Goal: Communication & Community: Answer question/provide support

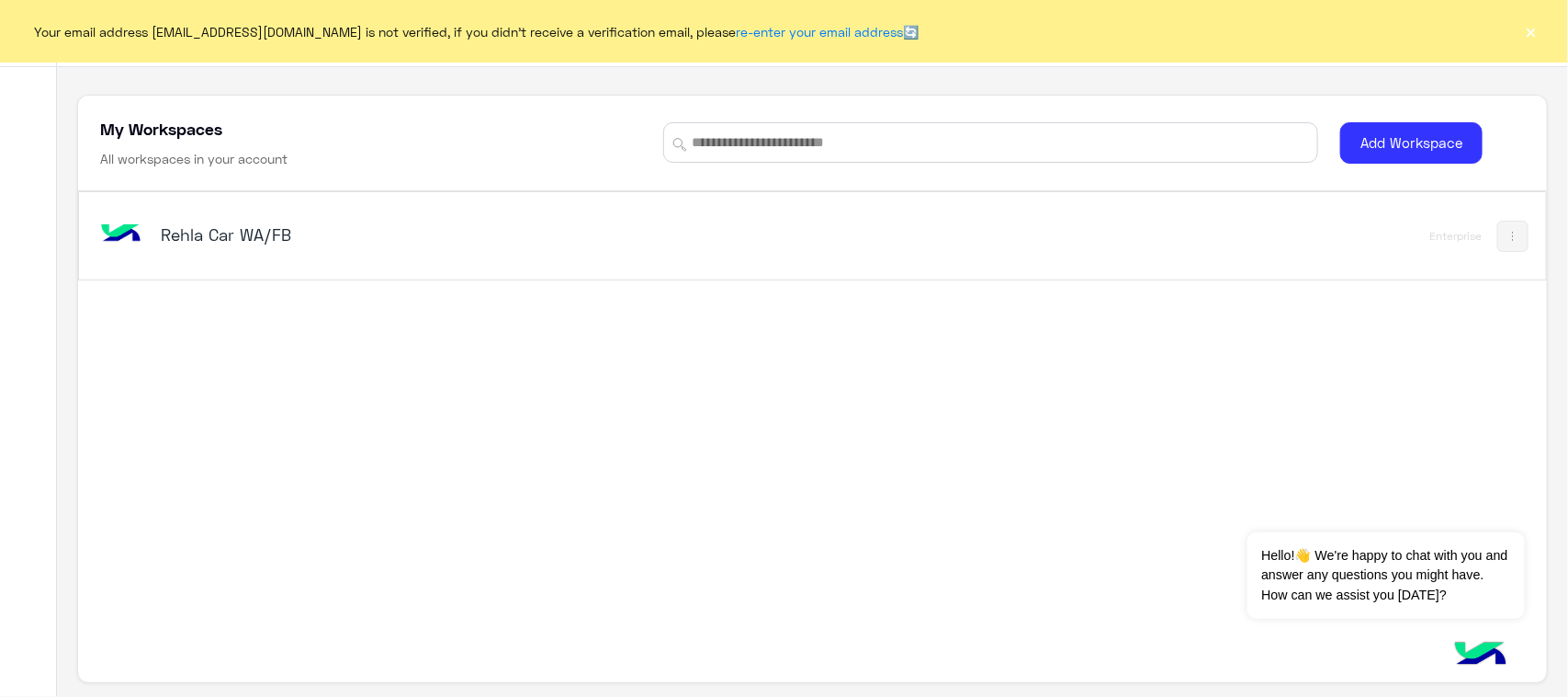
click at [112, 248] on img at bounding box center [121, 234] width 49 height 49
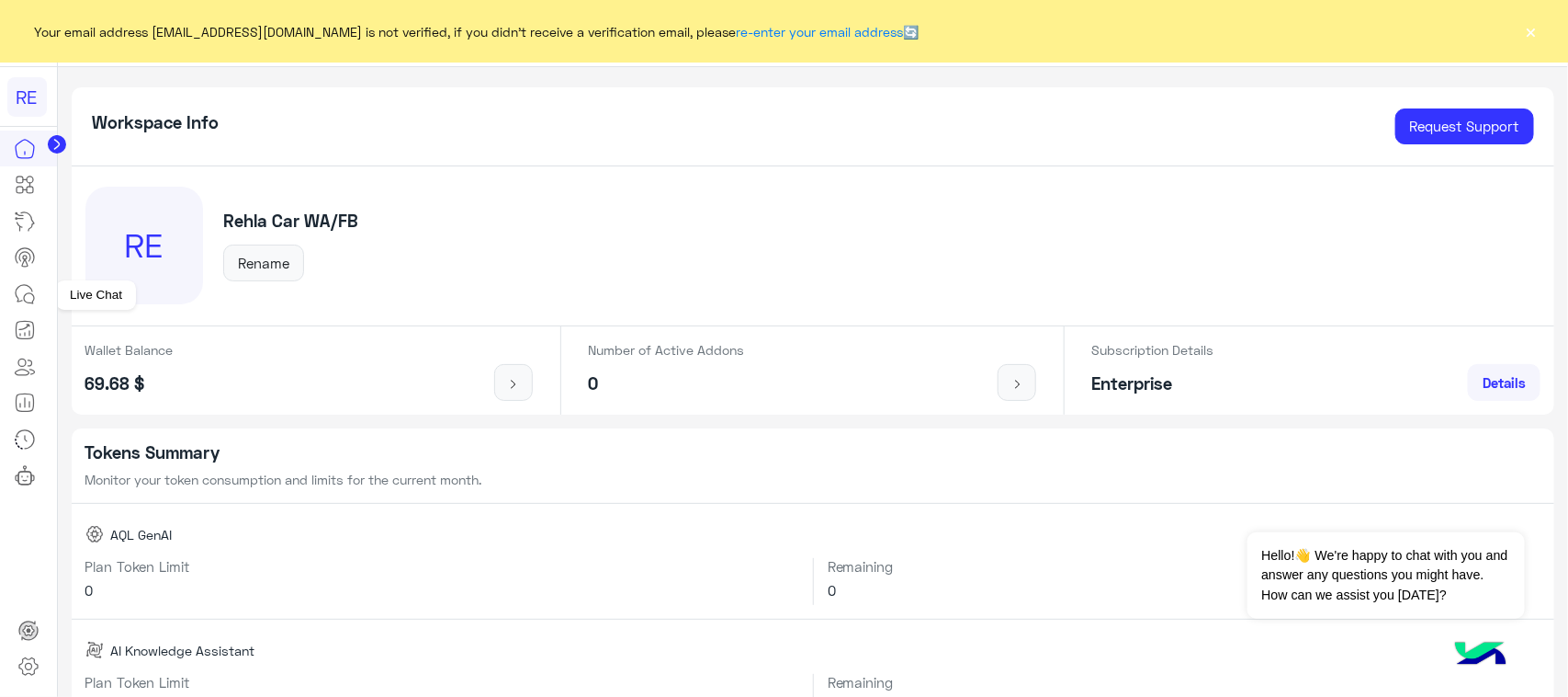
click at [38, 308] on link at bounding box center [24, 294] width 49 height 37
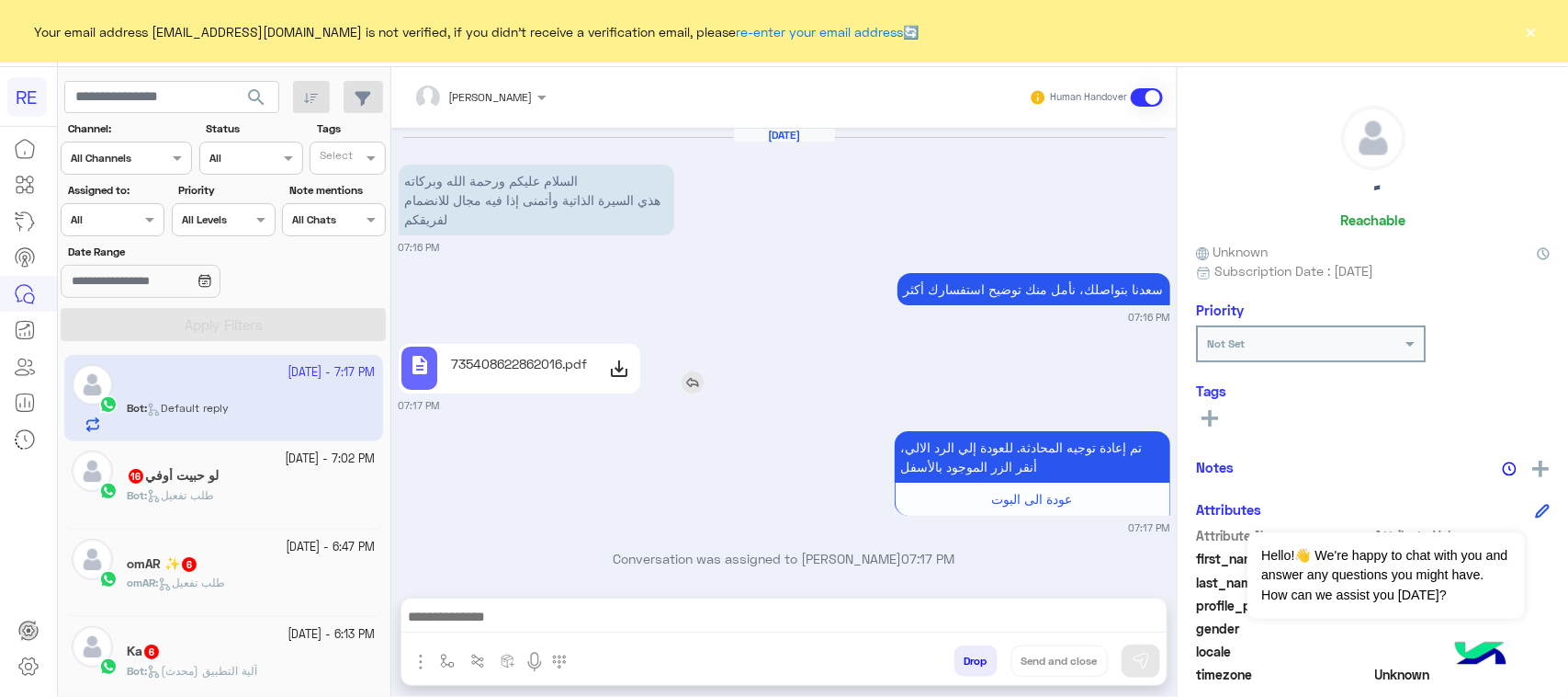
click at [524, 359] on p "735408622862016.pdf" at bounding box center [519, 363] width 136 height 19
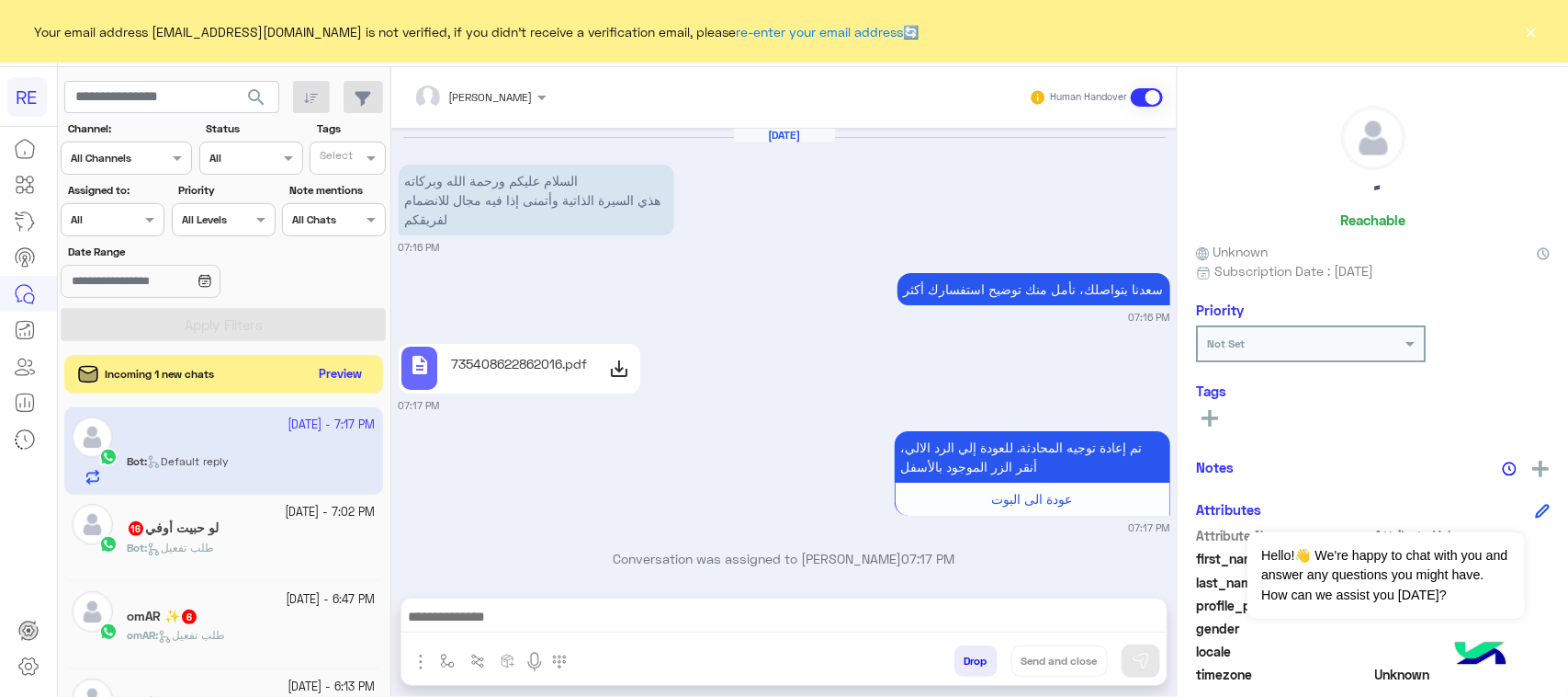
click at [332, 374] on button "Preview" at bounding box center [340, 375] width 57 height 25
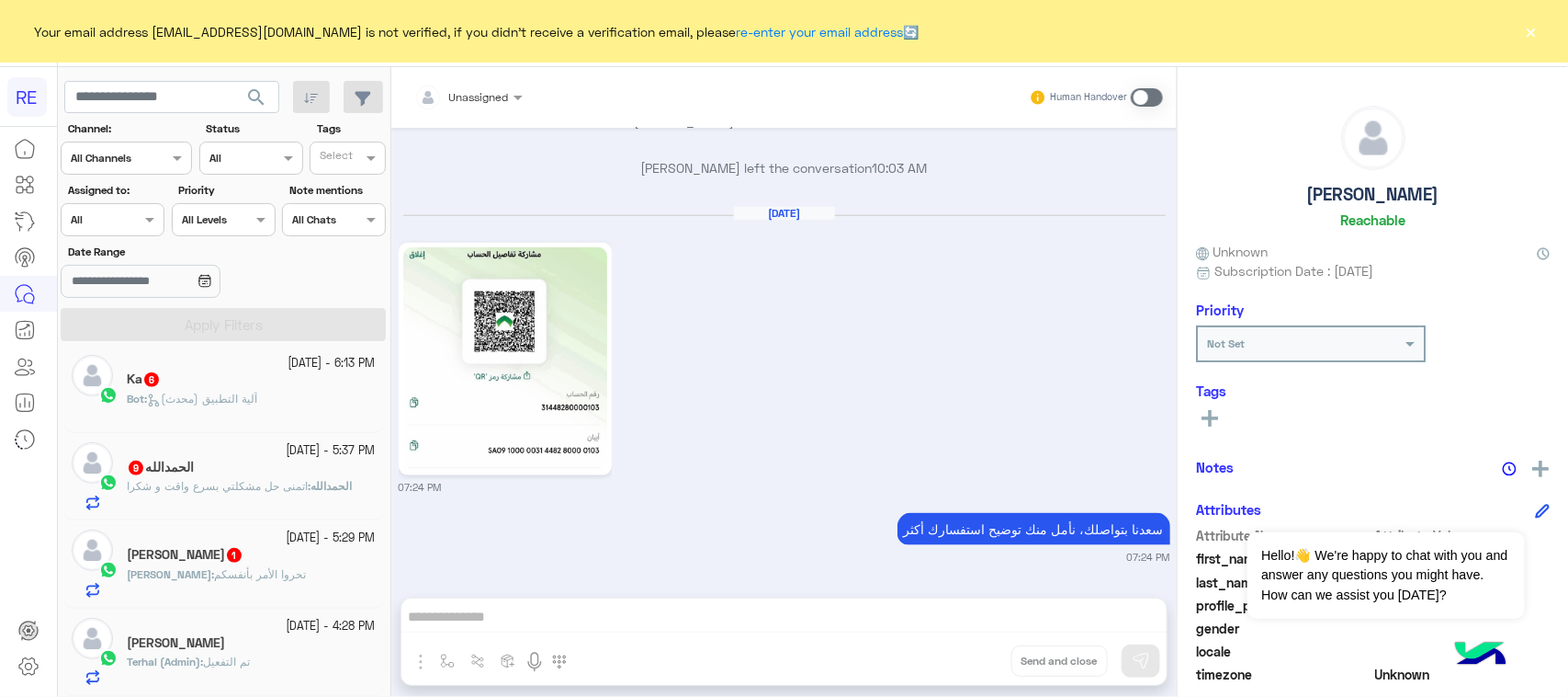
scroll to position [345, 0]
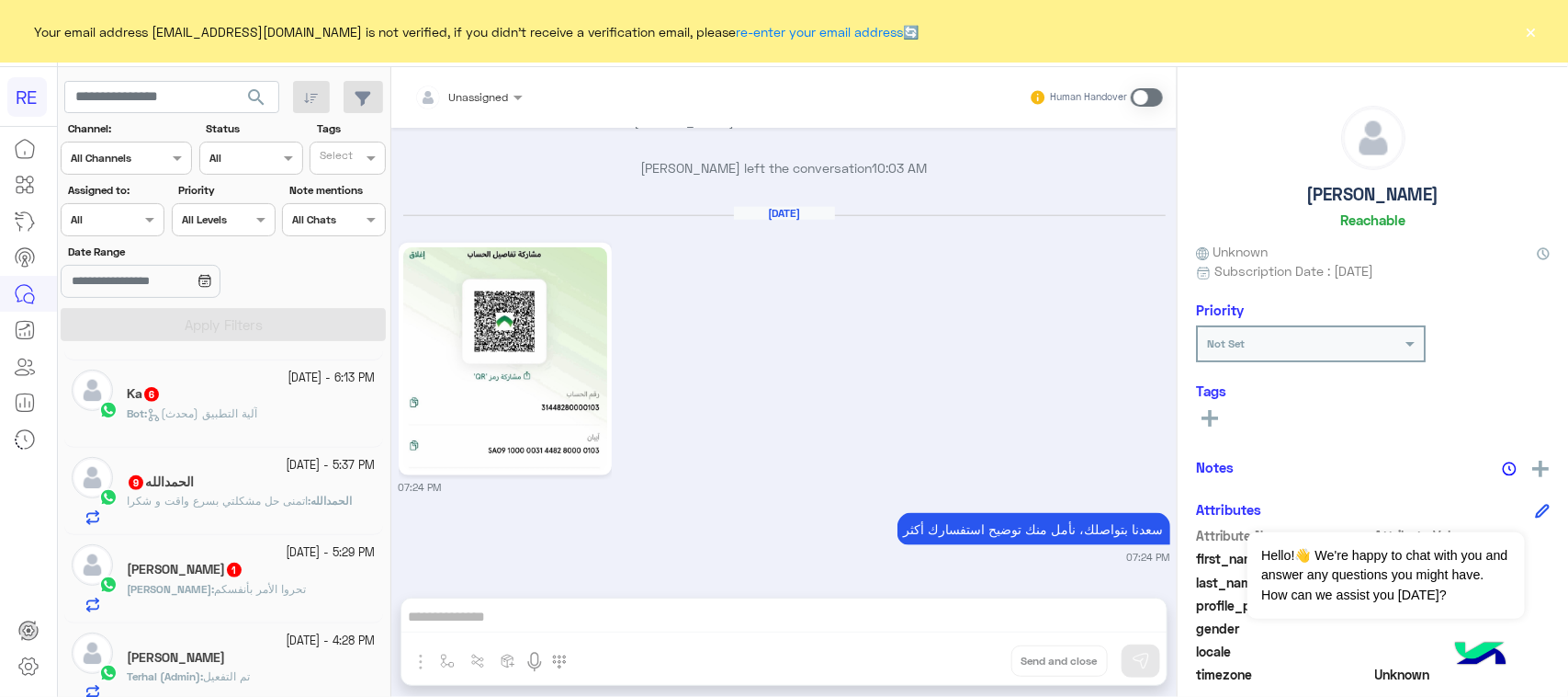
click at [342, 590] on div "[PERSON_NAME] : تحروا الأمر بأنفسكم" at bounding box center [251, 596] width 249 height 32
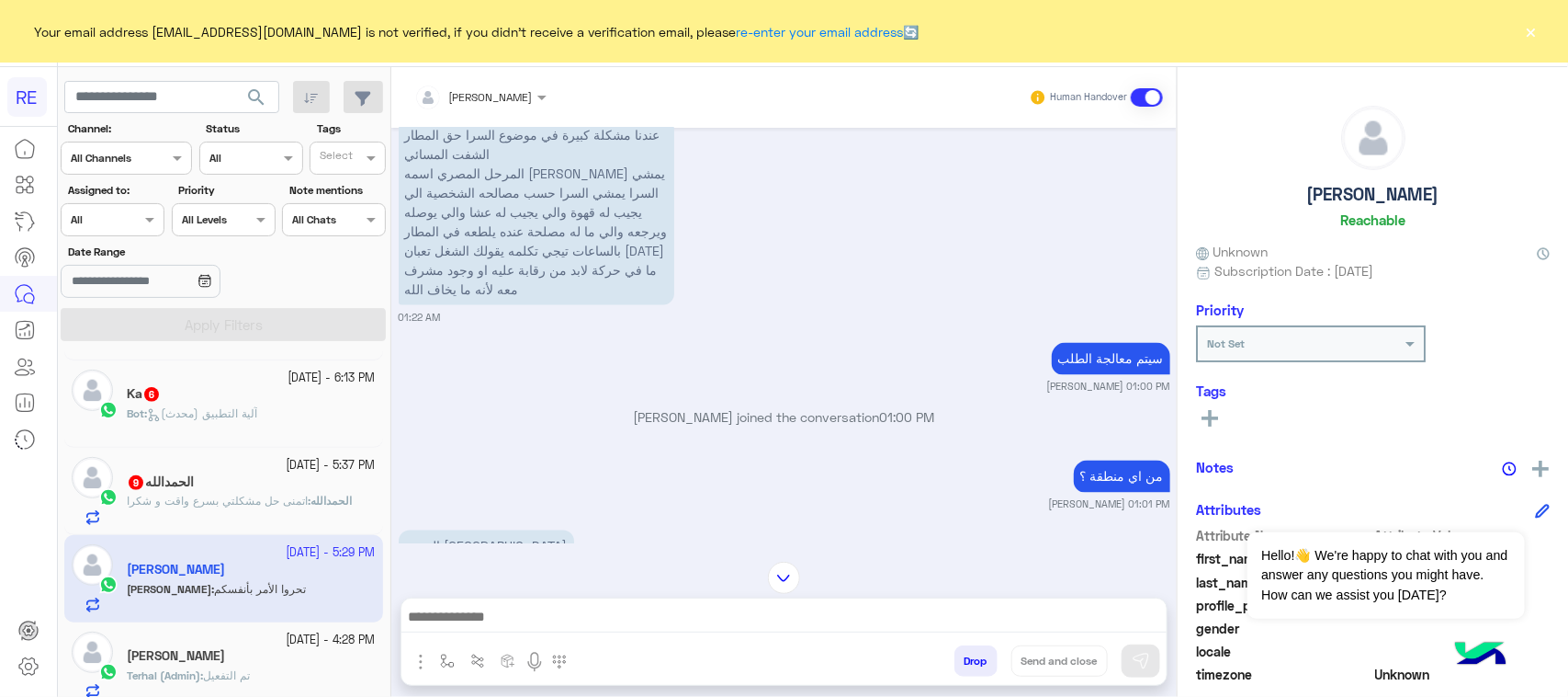
scroll to position [1255, 0]
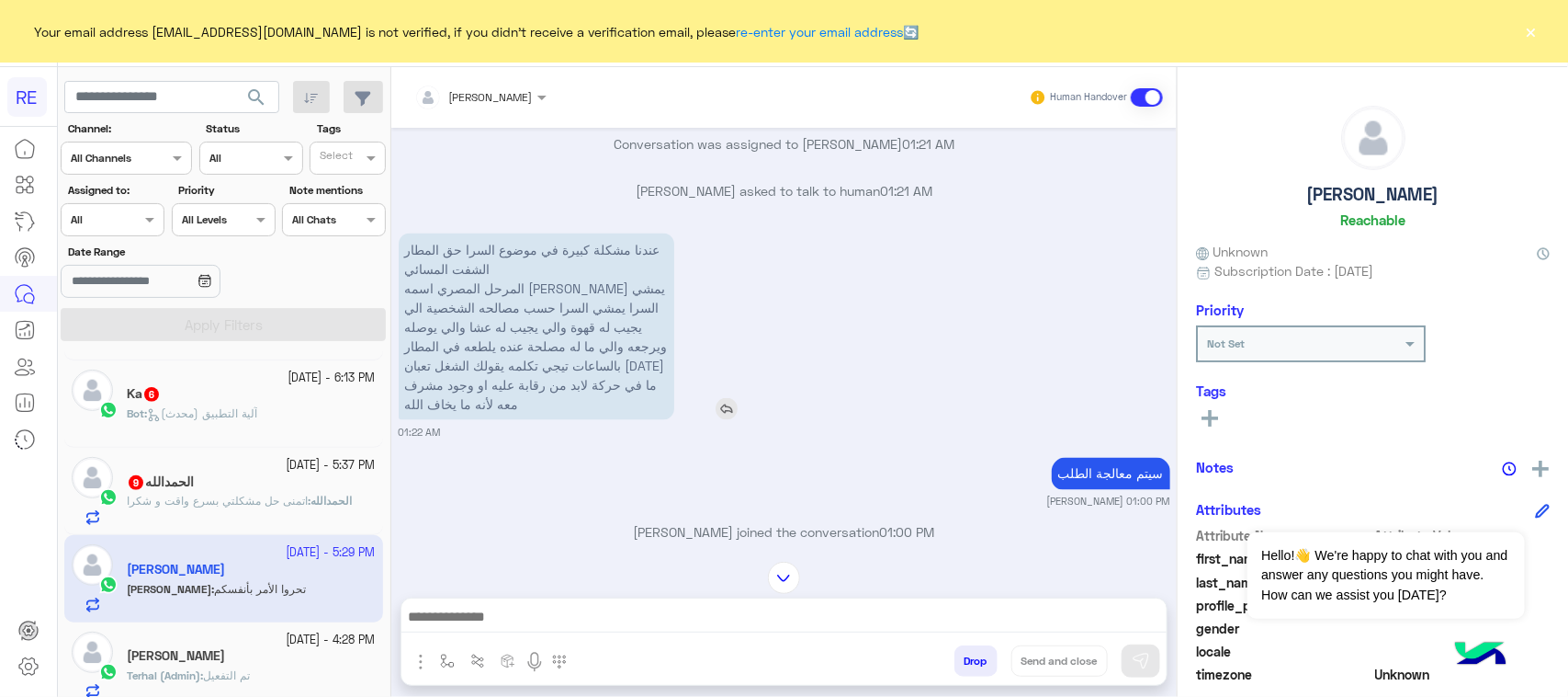
click at [533, 315] on p "عندنا مشكلة كبيرة في موضوع السرا حق المطار الشفت المسائي المرحل ال[DEMOGRAPHIC_…" at bounding box center [536, 327] width 275 height 187
click at [533, 336] on p "عندنا مشكلة كبيرة في موضوع السرا حق المطار الشفت المسائي المرحل ال[DEMOGRAPHIC_…" at bounding box center [536, 327] width 275 height 187
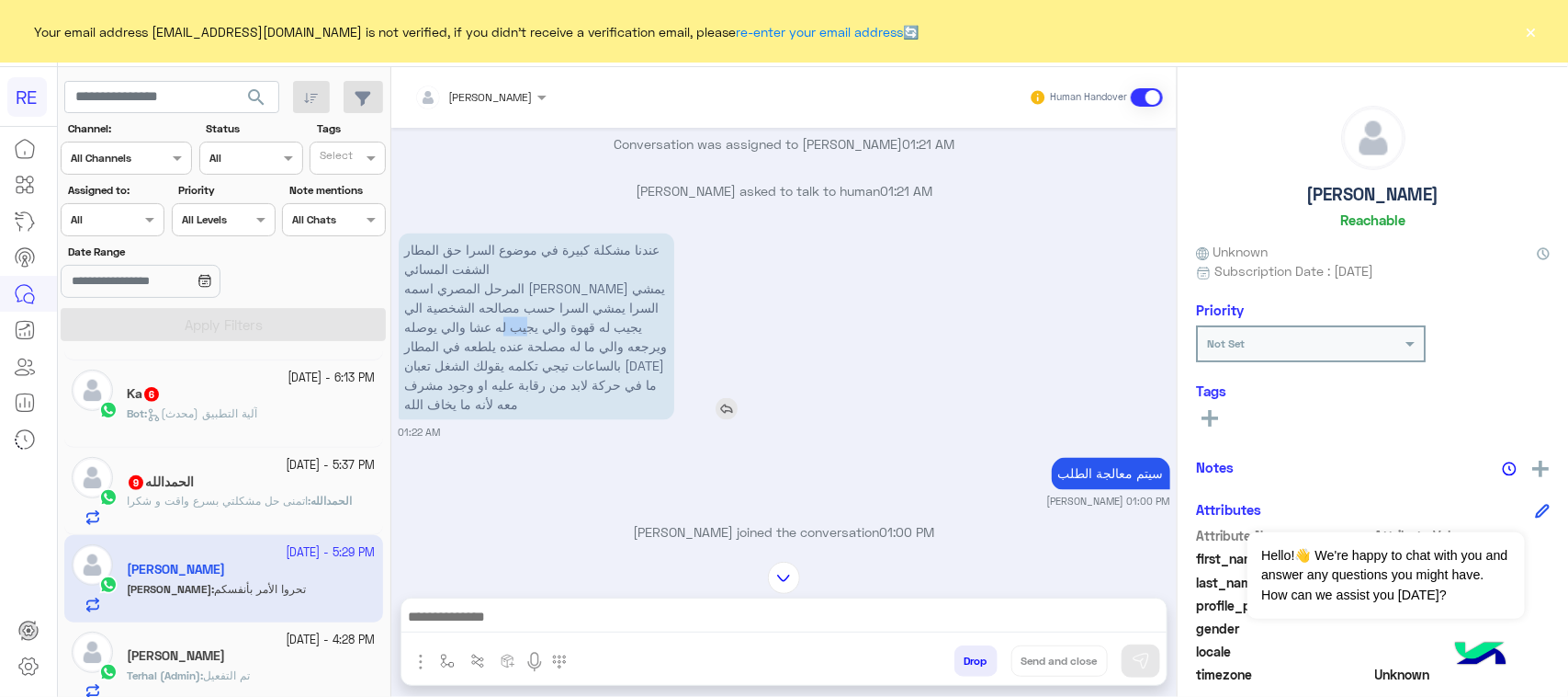
click at [533, 336] on p "عندنا مشكلة كبيرة في موضوع السرا حق المطار الشفت المسائي المرحل ال[DEMOGRAPHIC_…" at bounding box center [536, 327] width 275 height 187
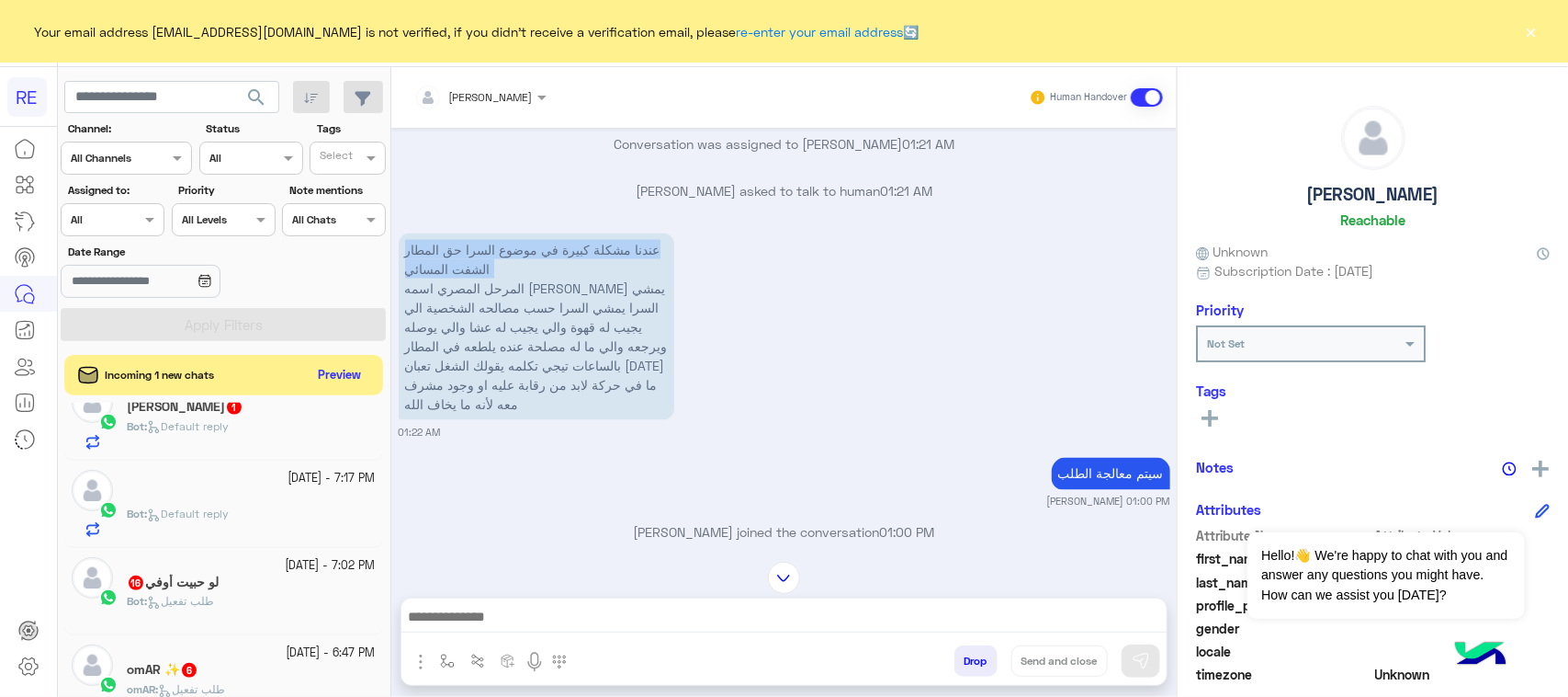
scroll to position [0, 0]
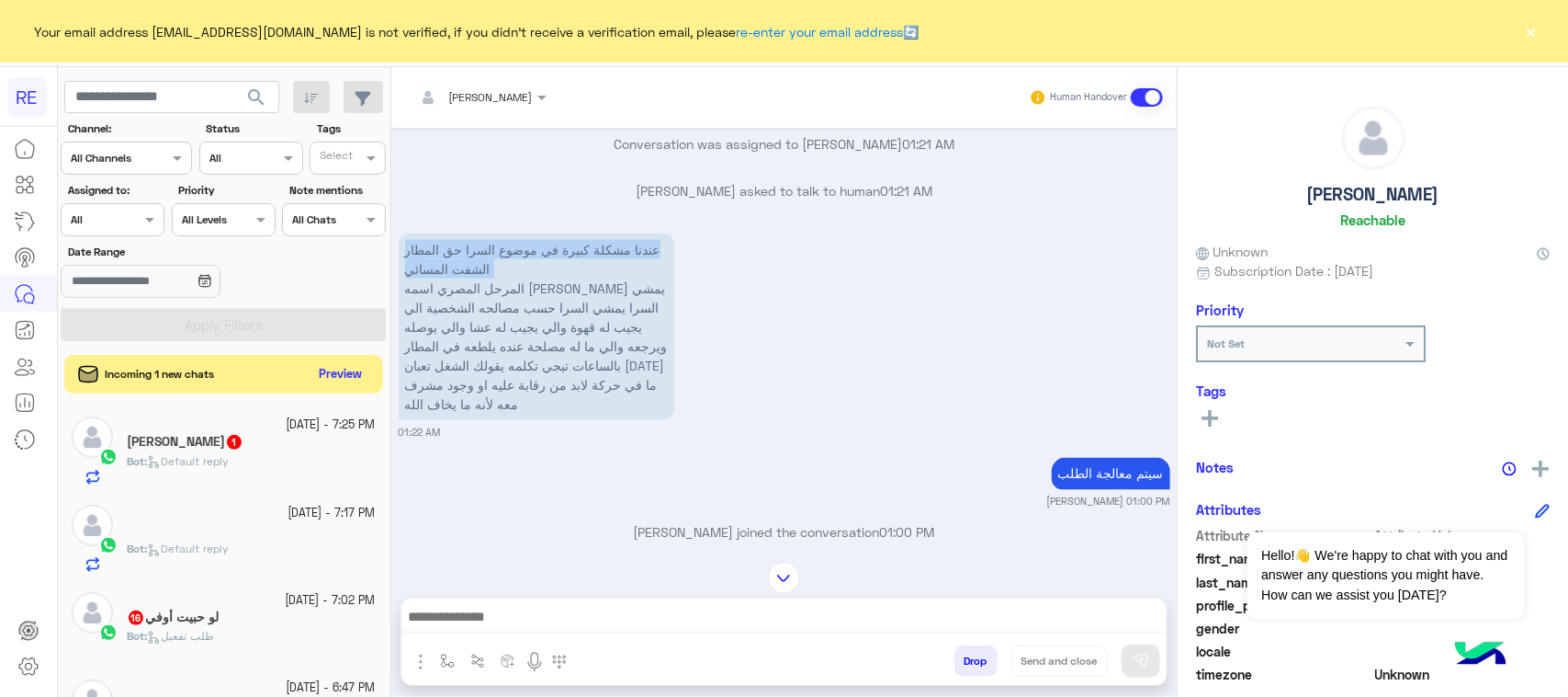
click at [359, 367] on button "Preview" at bounding box center [340, 375] width 57 height 25
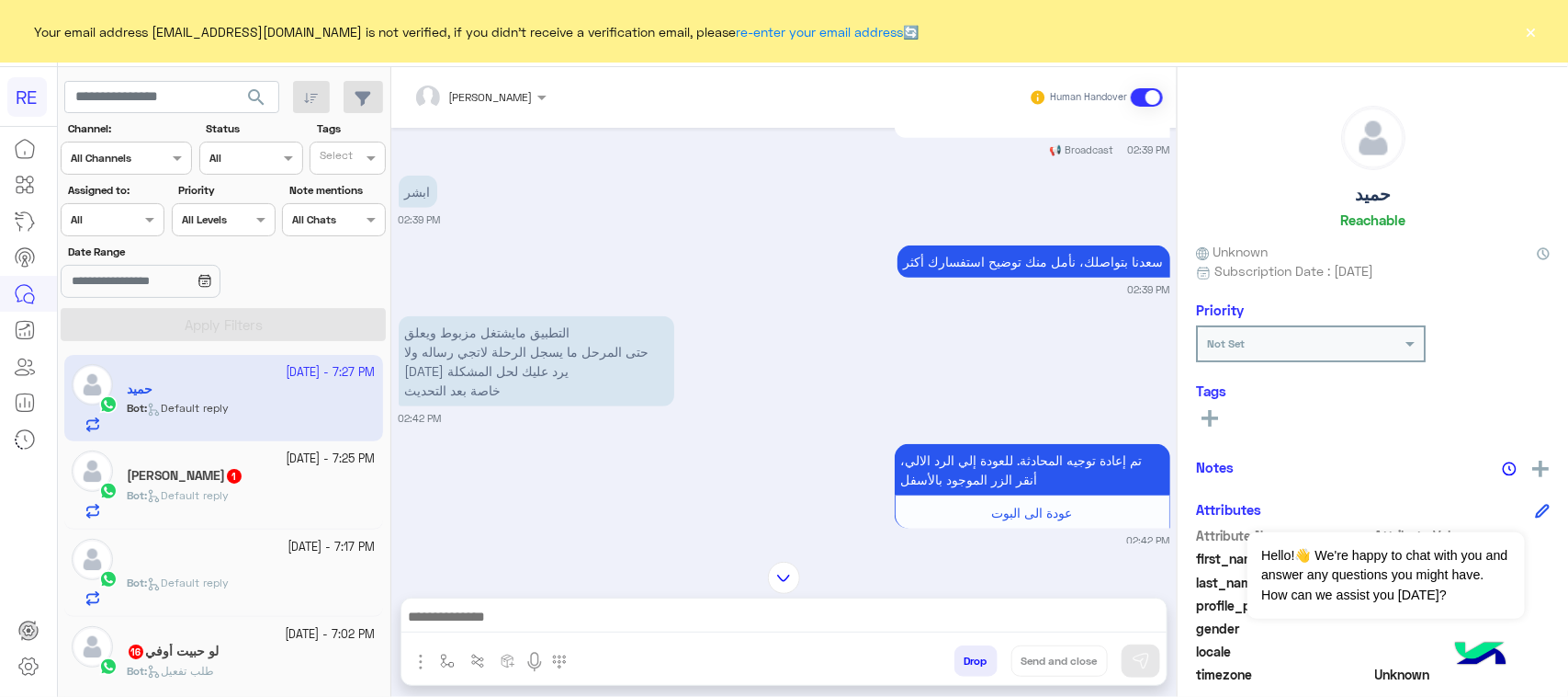
scroll to position [462, 0]
